Goal: Transaction & Acquisition: Book appointment/travel/reservation

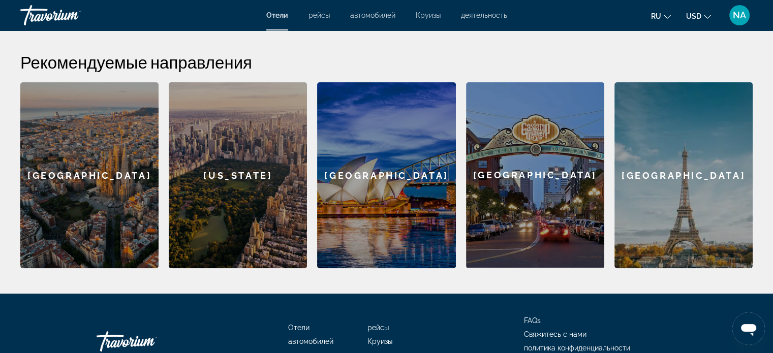
scroll to position [356, 0]
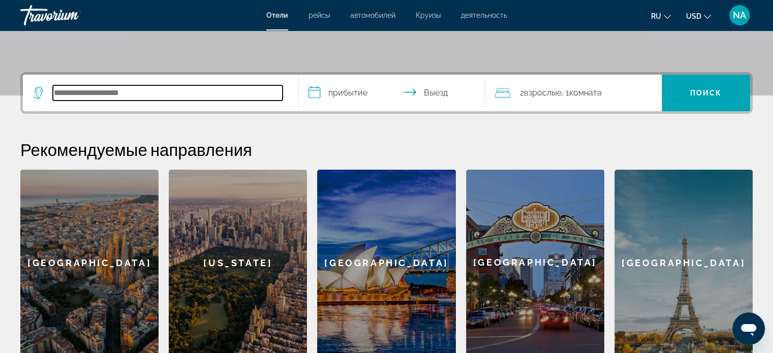
click at [127, 95] on input "Search hotel destination" at bounding box center [168, 92] width 230 height 15
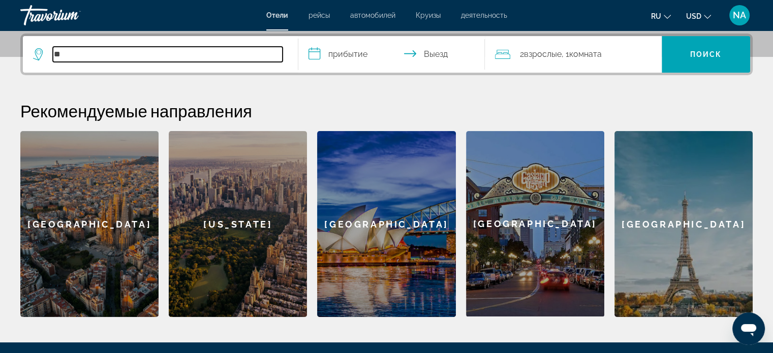
type input "*"
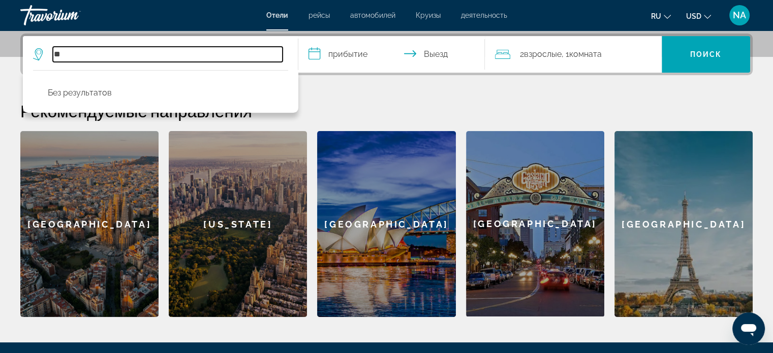
type input "*"
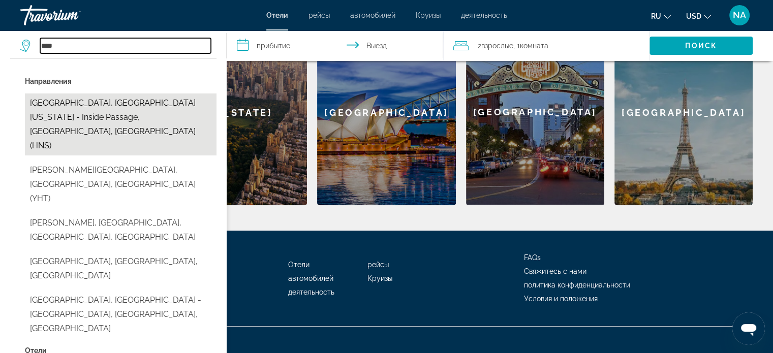
scroll to position [362, 0]
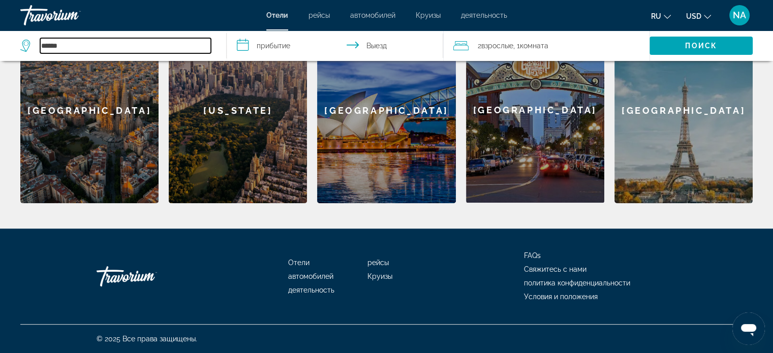
drag, startPoint x: 72, startPoint y: 45, endPoint x: 37, endPoint y: 45, distance: 35.1
click at [37, 45] on div "******" at bounding box center [115, 45] width 191 height 15
paste input "Search hotel destination"
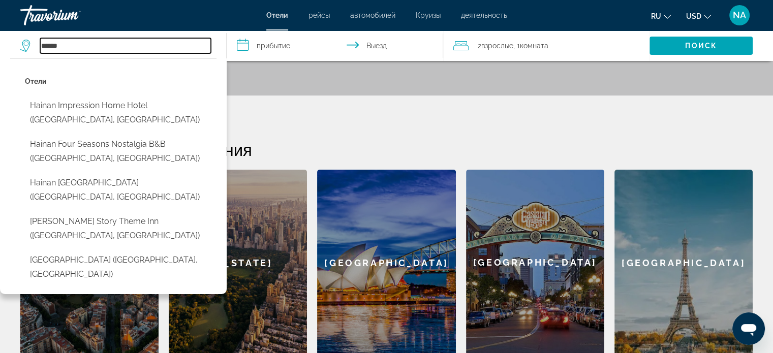
scroll to position [209, 0]
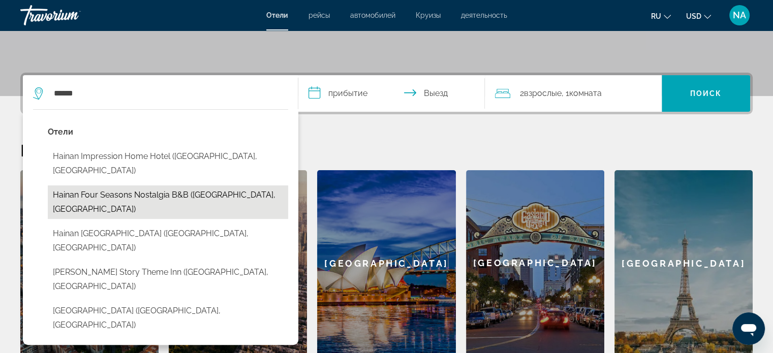
click at [219, 185] on button "Hainan Four Seasons Nostalgia B&B (Sanya, CN)" at bounding box center [168, 202] width 240 height 34
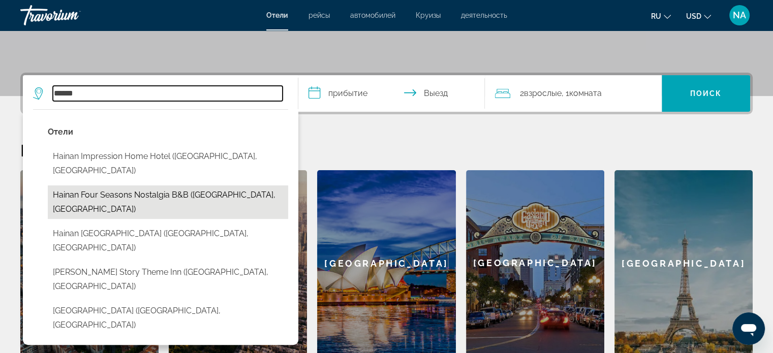
type input "**********"
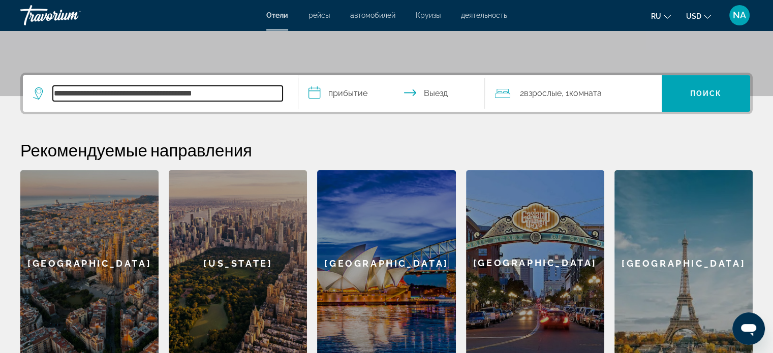
scroll to position [248, 0]
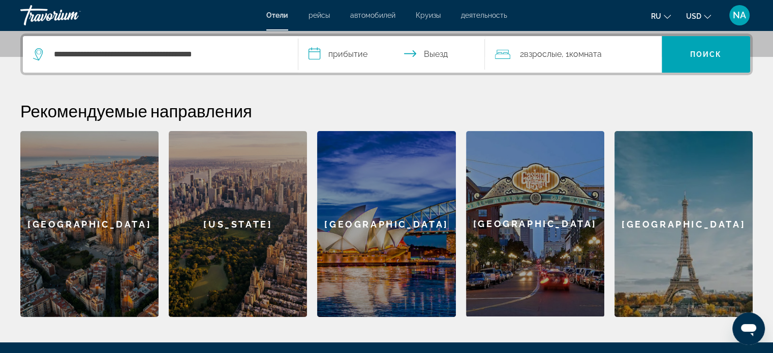
click at [314, 54] on input "**********" at bounding box center [393, 56] width 191 height 40
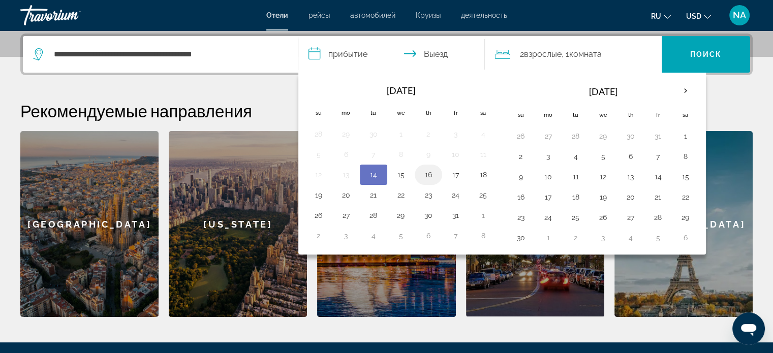
click at [427, 174] on button "16" at bounding box center [428, 175] width 16 height 14
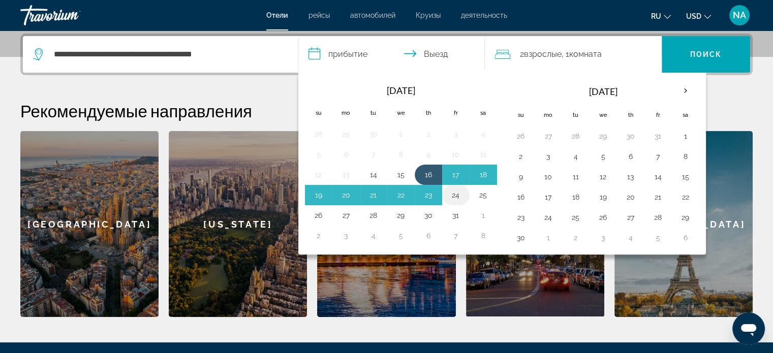
click at [454, 194] on button "24" at bounding box center [456, 195] width 16 height 14
type input "**********"
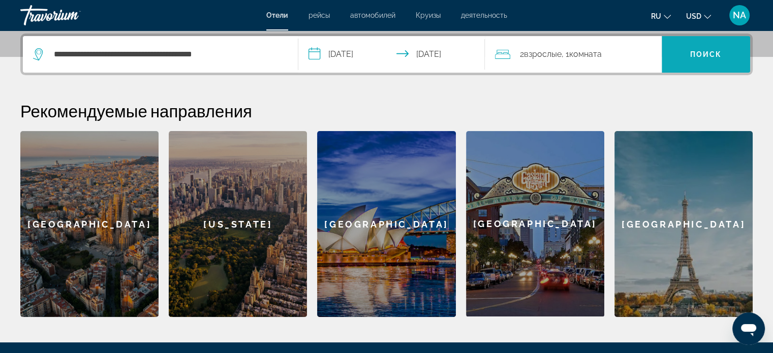
click at [703, 57] on span "Поиск" at bounding box center [706, 54] width 32 height 8
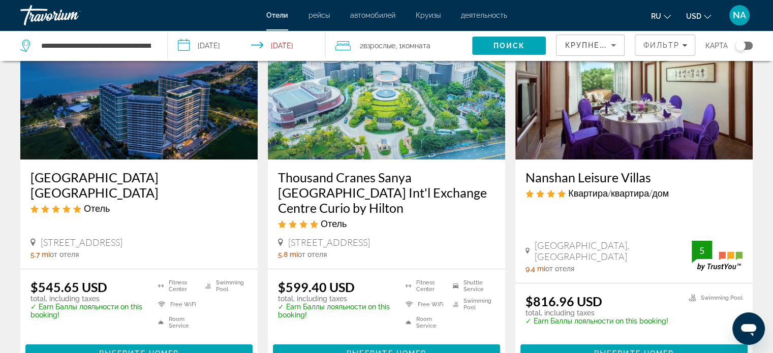
scroll to position [102, 0]
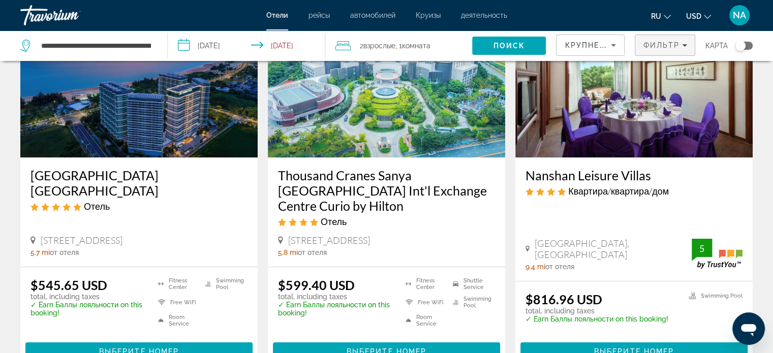
click at [686, 46] on icon "Filters" at bounding box center [684, 45] width 5 height 5
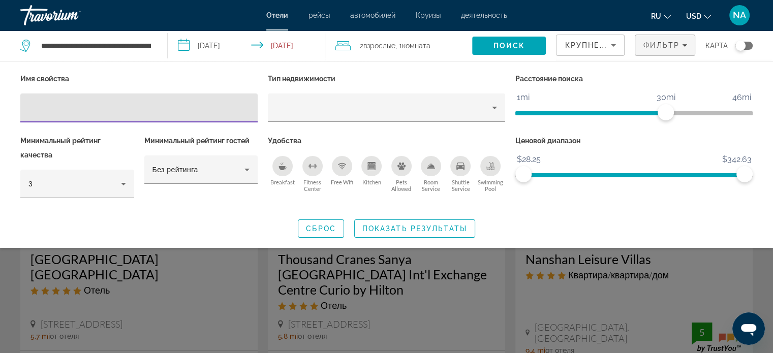
scroll to position [0, 0]
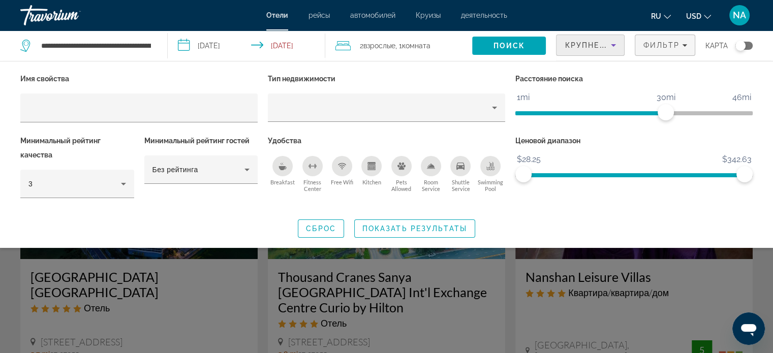
click at [617, 44] on icon "Sort by" at bounding box center [613, 45] width 12 height 12
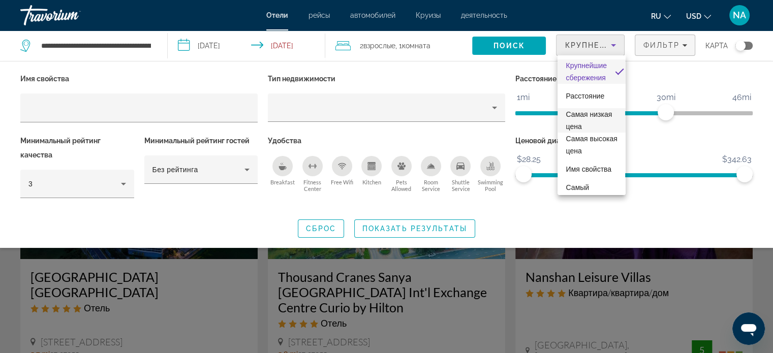
click at [586, 118] on span "Самая низкая цена" at bounding box center [591, 120] width 51 height 24
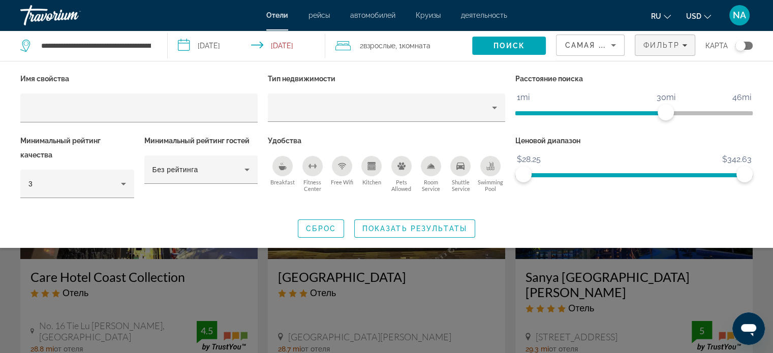
click at [692, 253] on div "Search widget" at bounding box center [386, 252] width 773 height 201
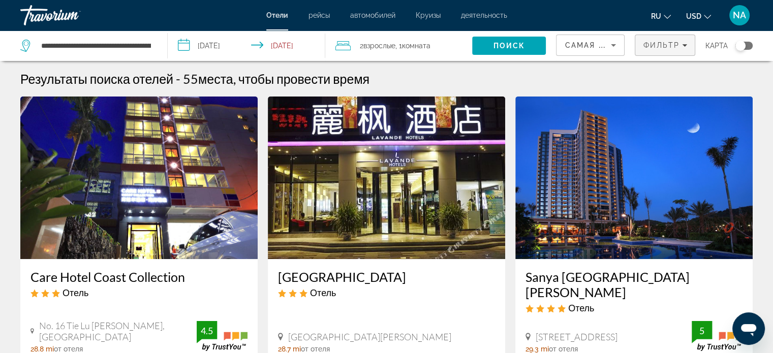
click at [684, 48] on div "Фильтр" at bounding box center [665, 45] width 44 height 8
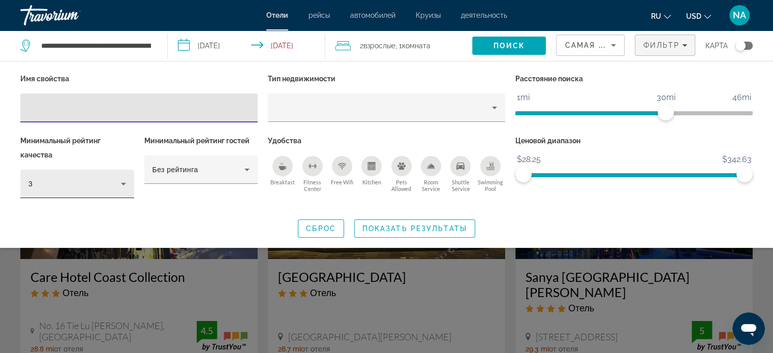
click at [120, 178] on icon "Hotel Filters" at bounding box center [123, 184] width 12 height 12
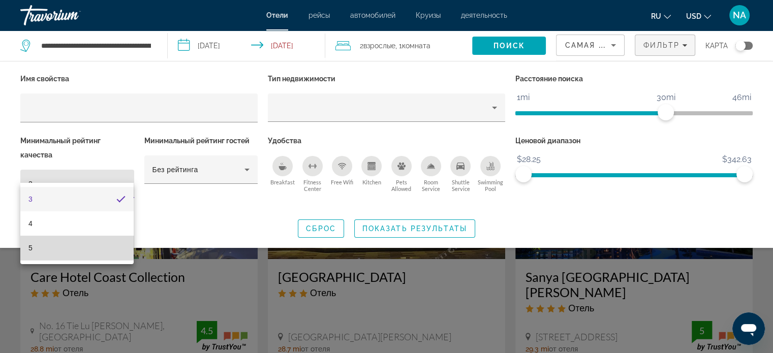
click at [59, 245] on mat-option "5" at bounding box center [76, 248] width 113 height 24
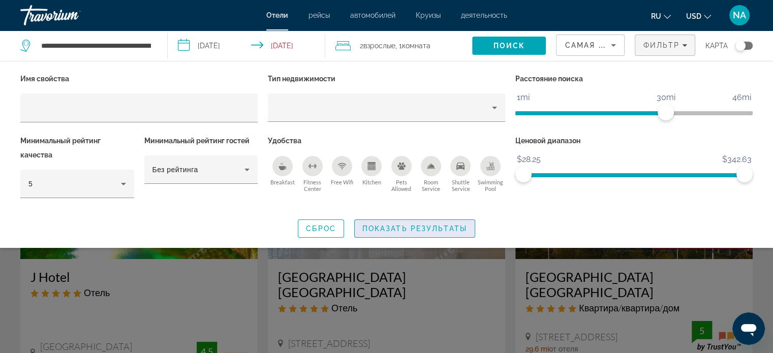
click at [395, 225] on span "Показать результаты" at bounding box center [414, 229] width 105 height 8
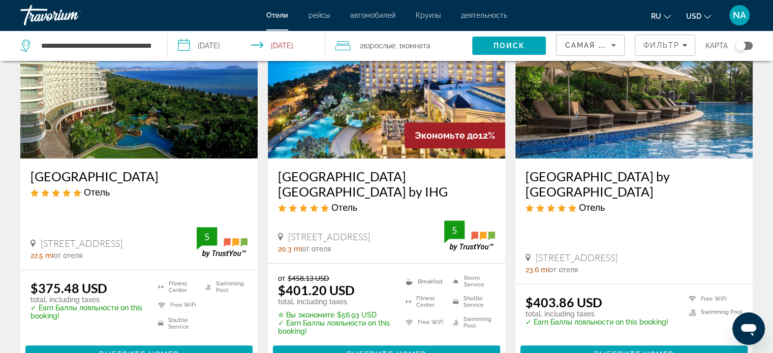
scroll to position [508, 0]
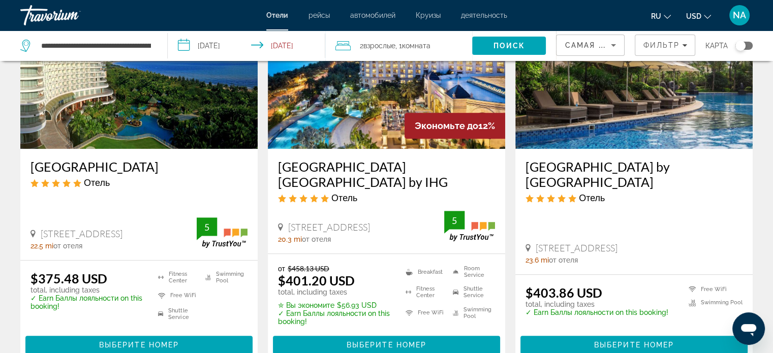
click at [389, 341] on span "Выберите номер" at bounding box center [387, 345] width 80 height 8
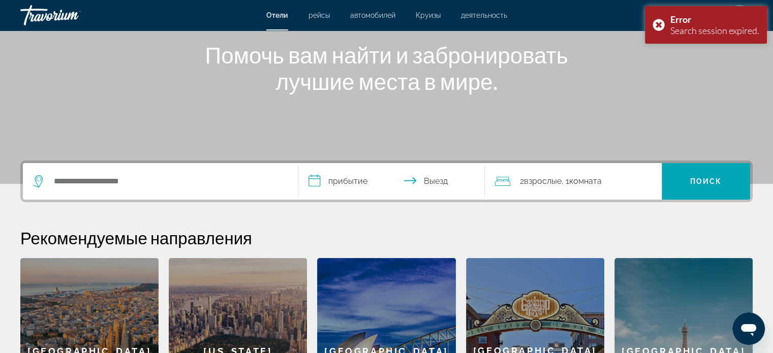
scroll to position [108, 0]
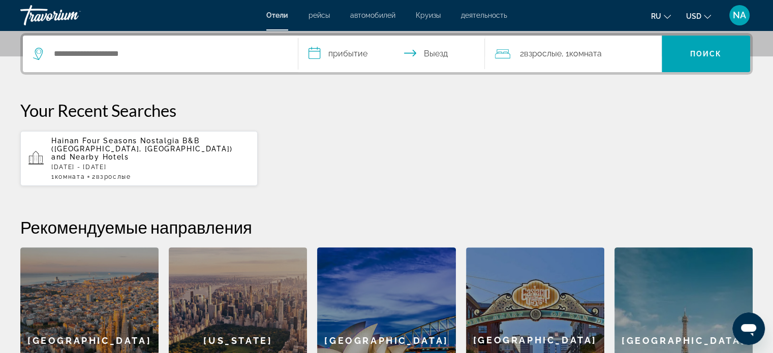
scroll to position [254, 0]
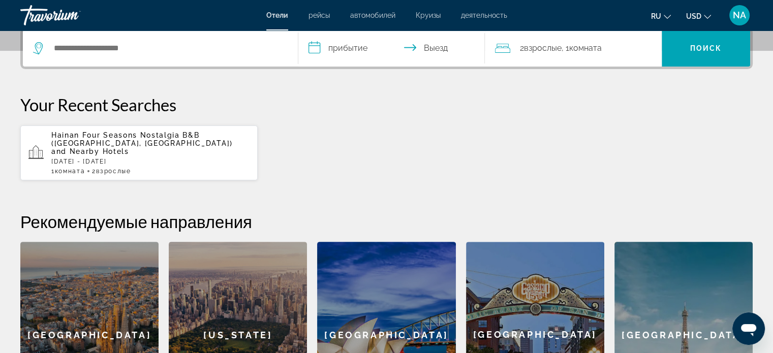
click at [112, 158] on p "Thu, 16 Oct - Fri, 24 Oct" at bounding box center [150, 161] width 198 height 7
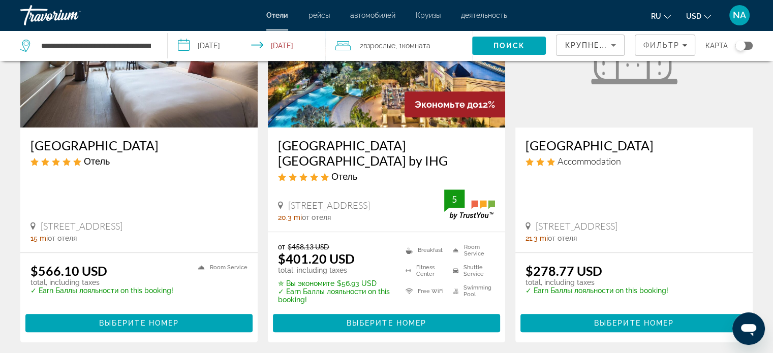
scroll to position [508, 0]
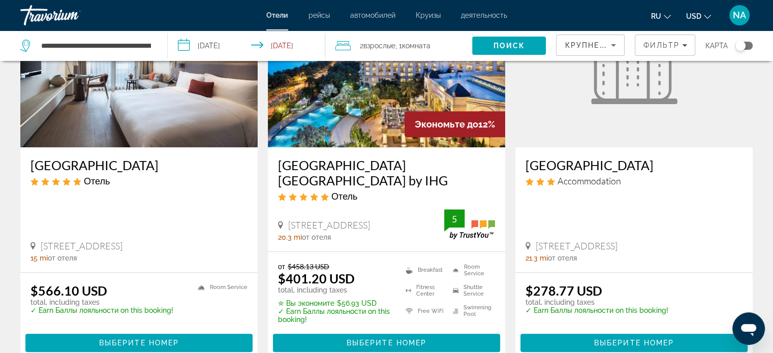
click at [330, 158] on h3 "Crowne Plaza Resort Sanya Bay by IHG" at bounding box center [386, 173] width 217 height 30
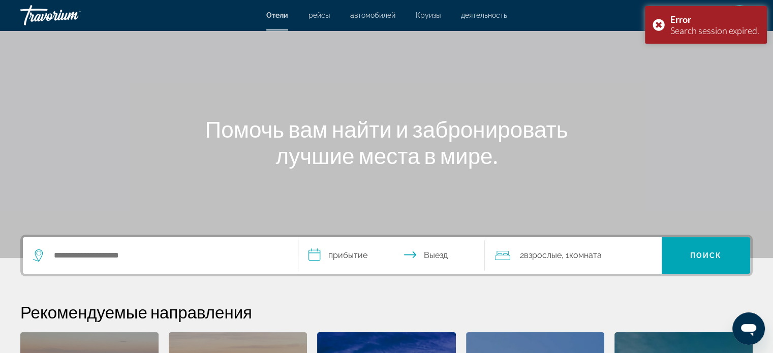
scroll to position [254, 0]
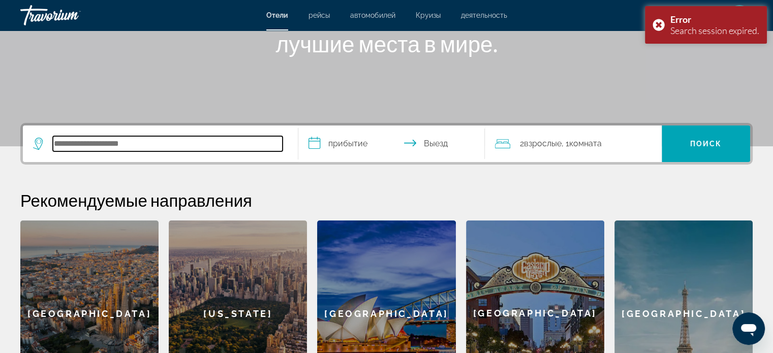
click at [115, 140] on input "Search hotel destination" at bounding box center [168, 143] width 230 height 15
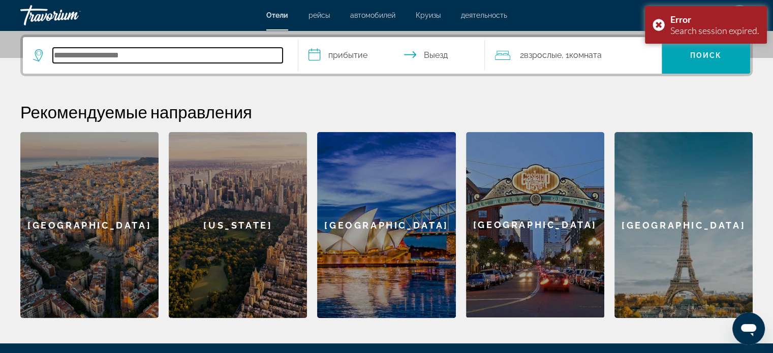
scroll to position [248, 0]
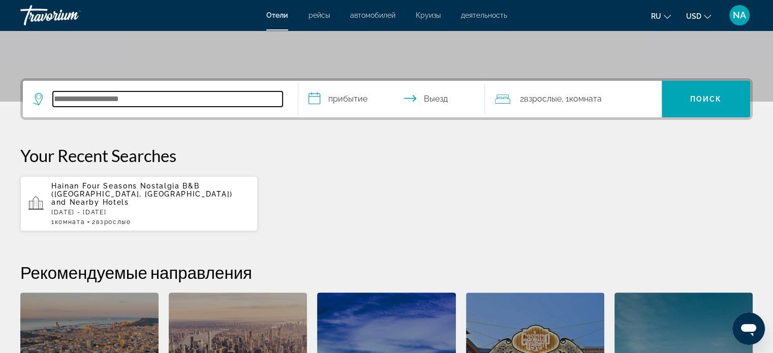
click at [140, 104] on input "Search hotel destination" at bounding box center [168, 98] width 230 height 15
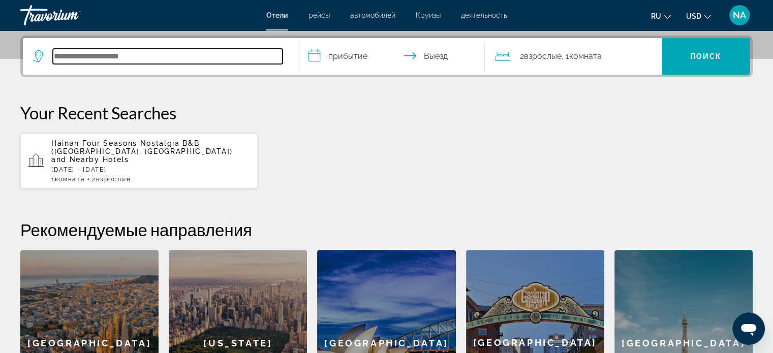
scroll to position [248, 0]
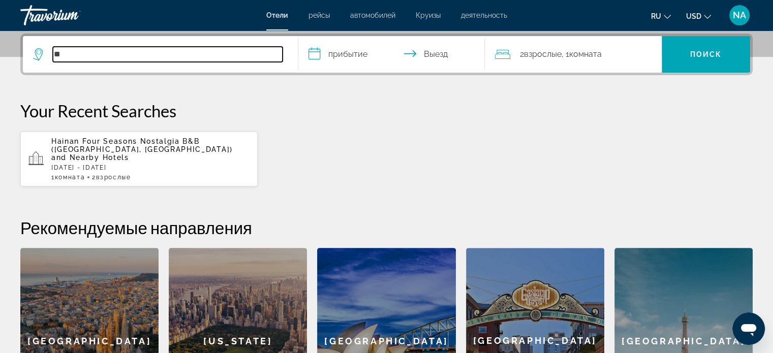
type input "*"
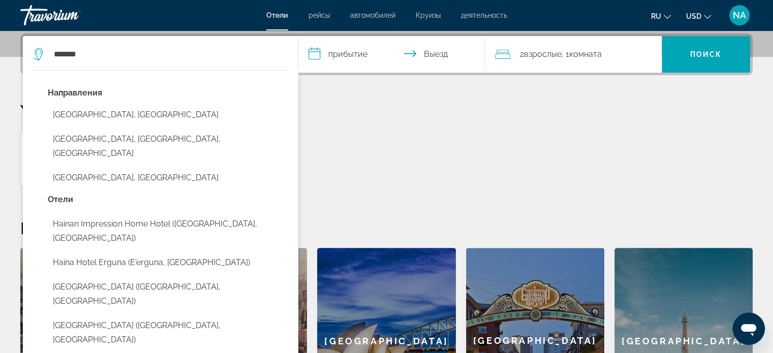
click at [344, 143] on div "Hainan Four Seasons Nostalgia B&B (Sanya, CN) and Nearby Hotels Thu, 16 Oct - F…" at bounding box center [386, 159] width 732 height 56
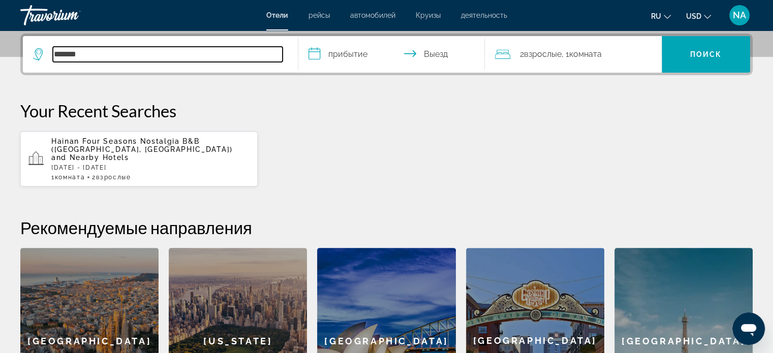
click at [100, 54] on input "******" at bounding box center [168, 54] width 230 height 15
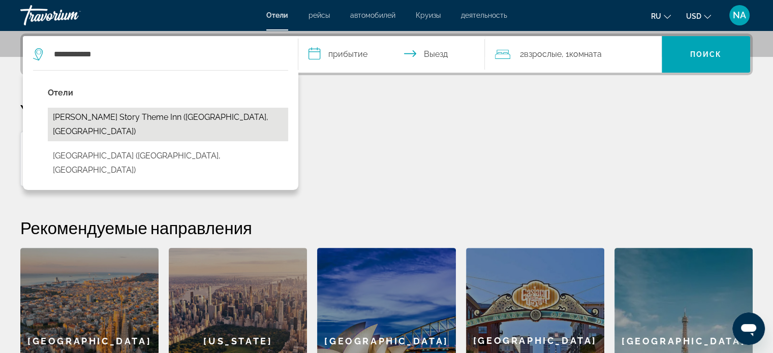
click at [185, 117] on button "Hainan Sanya story theme Inn (Sanya, CN)" at bounding box center [168, 125] width 240 height 34
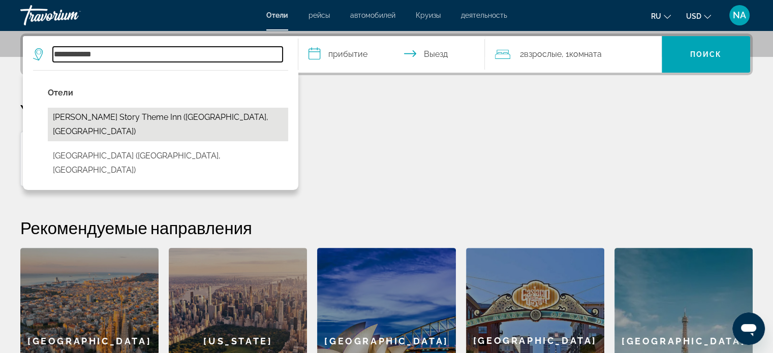
type input "**********"
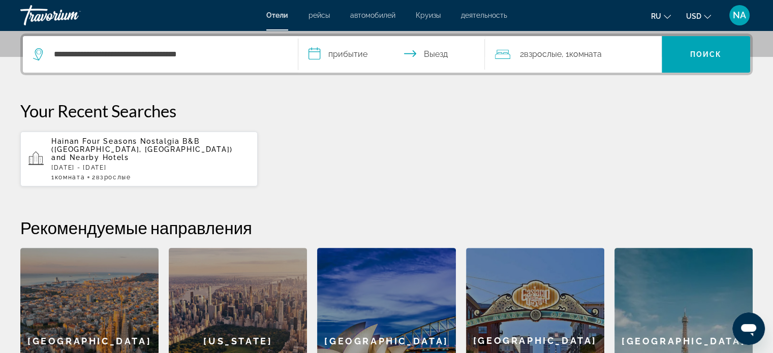
click at [343, 50] on input "**********" at bounding box center [393, 56] width 191 height 40
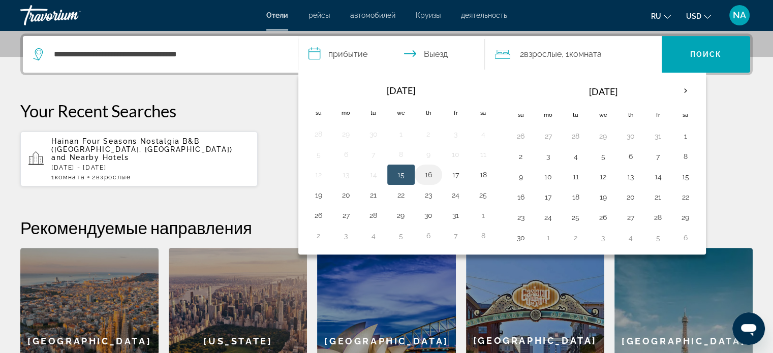
click at [432, 174] on button "16" at bounding box center [428, 175] width 16 height 14
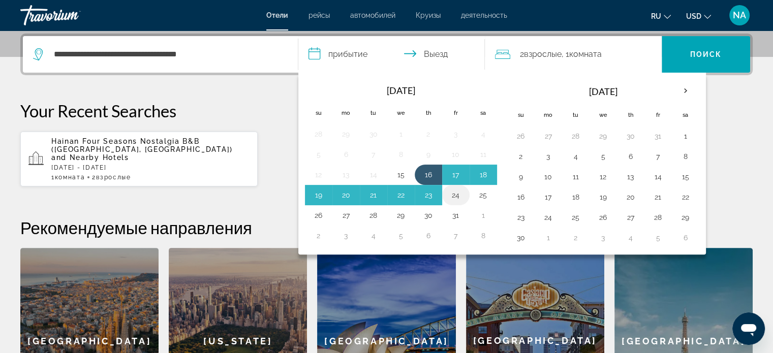
click at [454, 193] on button "24" at bounding box center [456, 195] width 16 height 14
type input "**********"
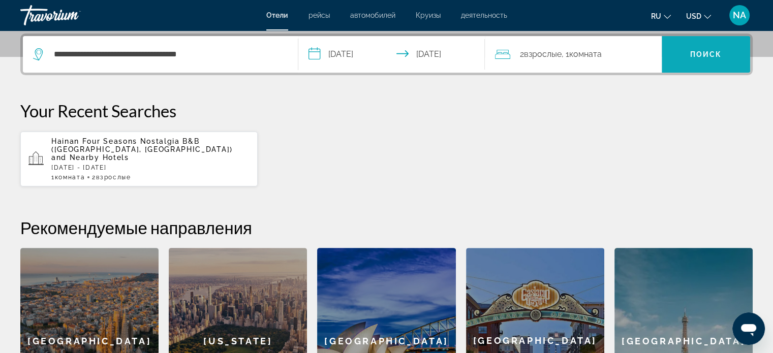
click at [698, 47] on span "Search" at bounding box center [706, 54] width 88 height 24
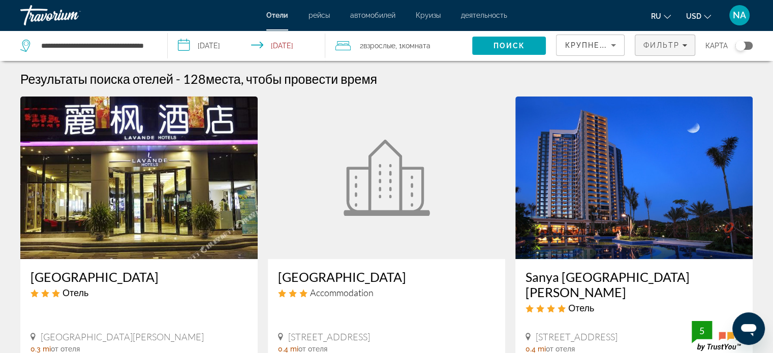
click at [682, 49] on span "Filters" at bounding box center [664, 45] width 59 height 24
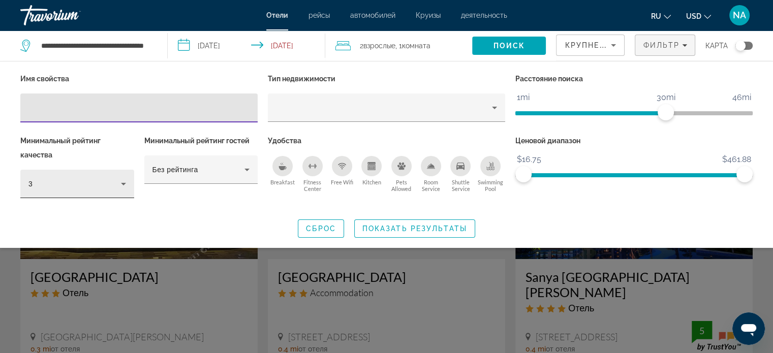
click at [121, 178] on icon "Hotel Filters" at bounding box center [123, 184] width 12 height 12
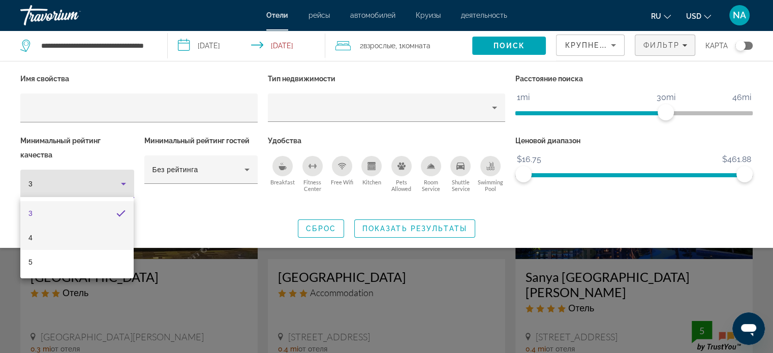
click at [83, 238] on mat-option "4" at bounding box center [76, 238] width 113 height 24
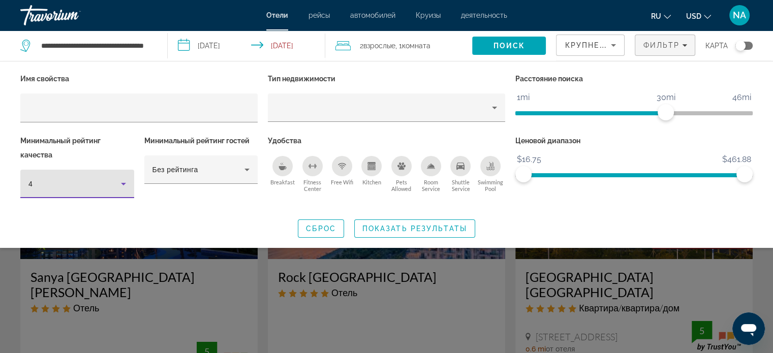
click at [611, 48] on icon "Sort by" at bounding box center [613, 45] width 12 height 12
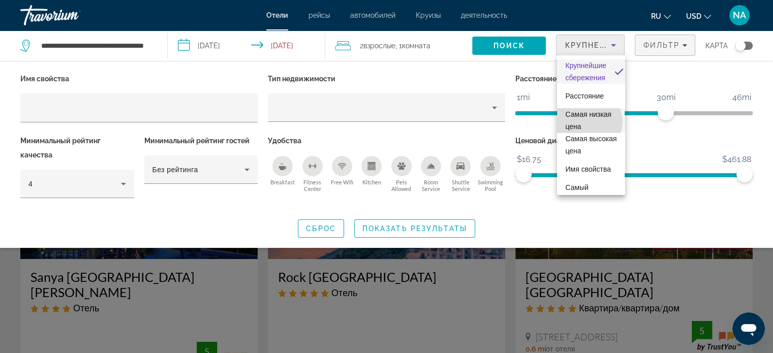
click at [588, 121] on span "Самая низкая цена" at bounding box center [590, 120] width 51 height 24
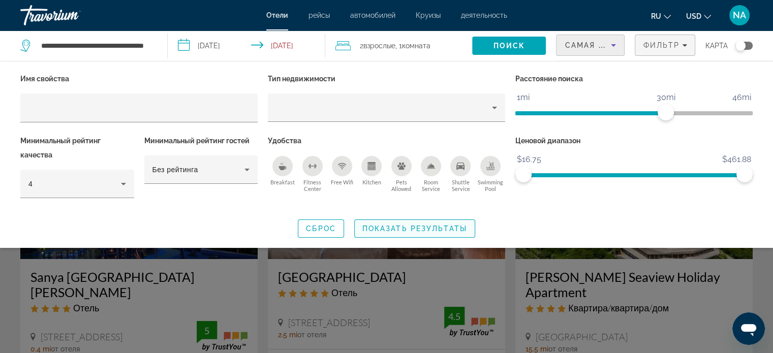
click at [378, 227] on span "Показать результаты" at bounding box center [414, 229] width 105 height 8
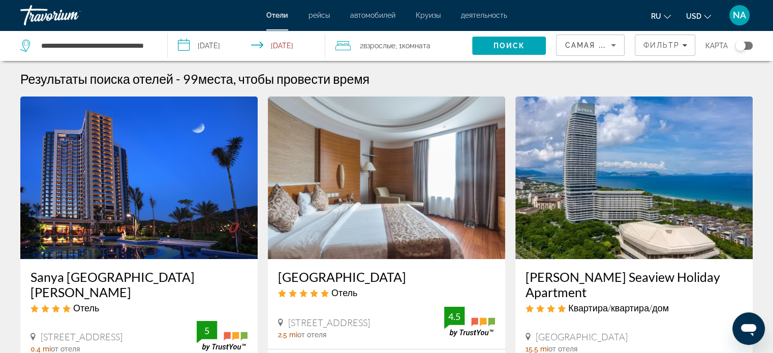
click at [621, 46] on div "Самая низкая цена" at bounding box center [590, 45] width 68 height 20
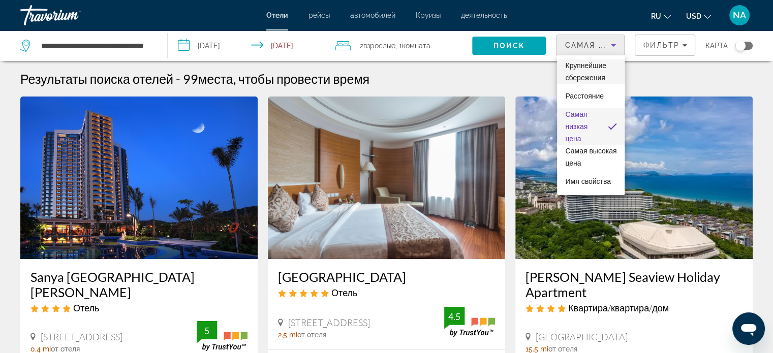
click at [581, 75] on span "Крупнейшие сбережения" at bounding box center [585, 71] width 41 height 20
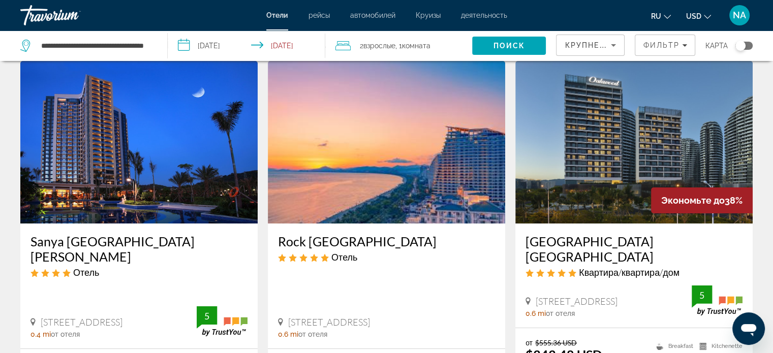
scroll to position [51, 0]
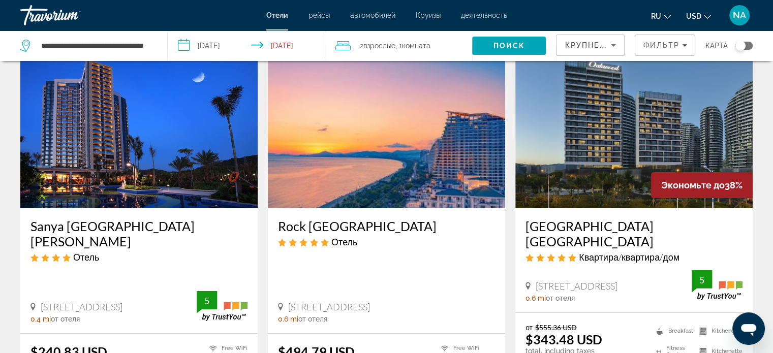
click at [200, 176] on img "Main content" at bounding box center [138, 127] width 237 height 163
